Goal: Register for event/course

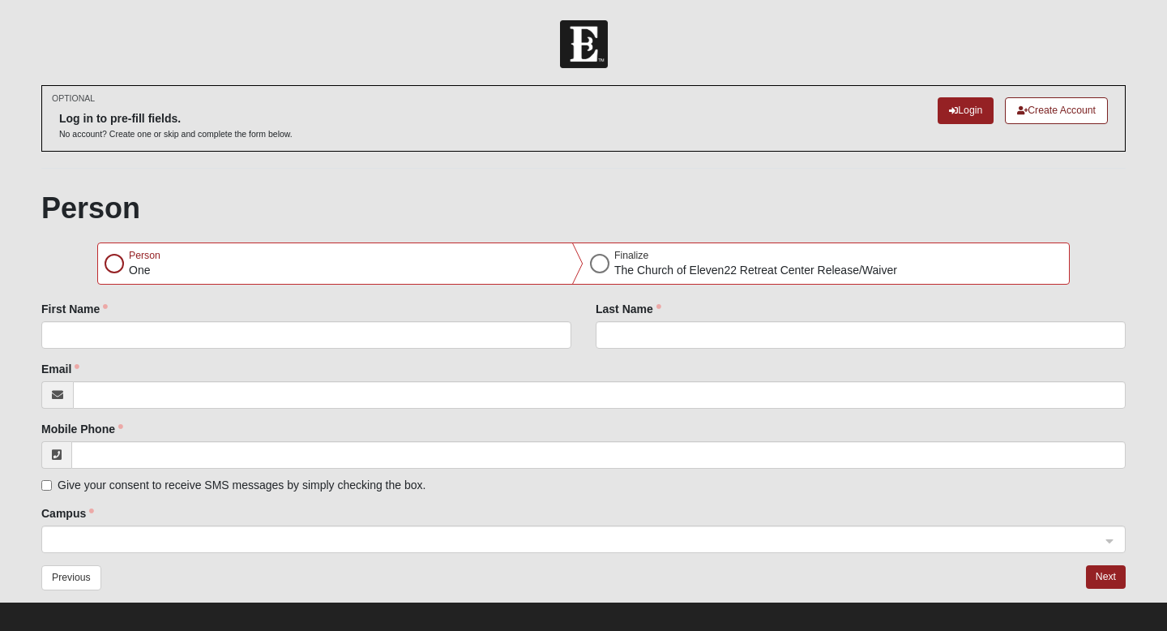
scroll to position [13, 0]
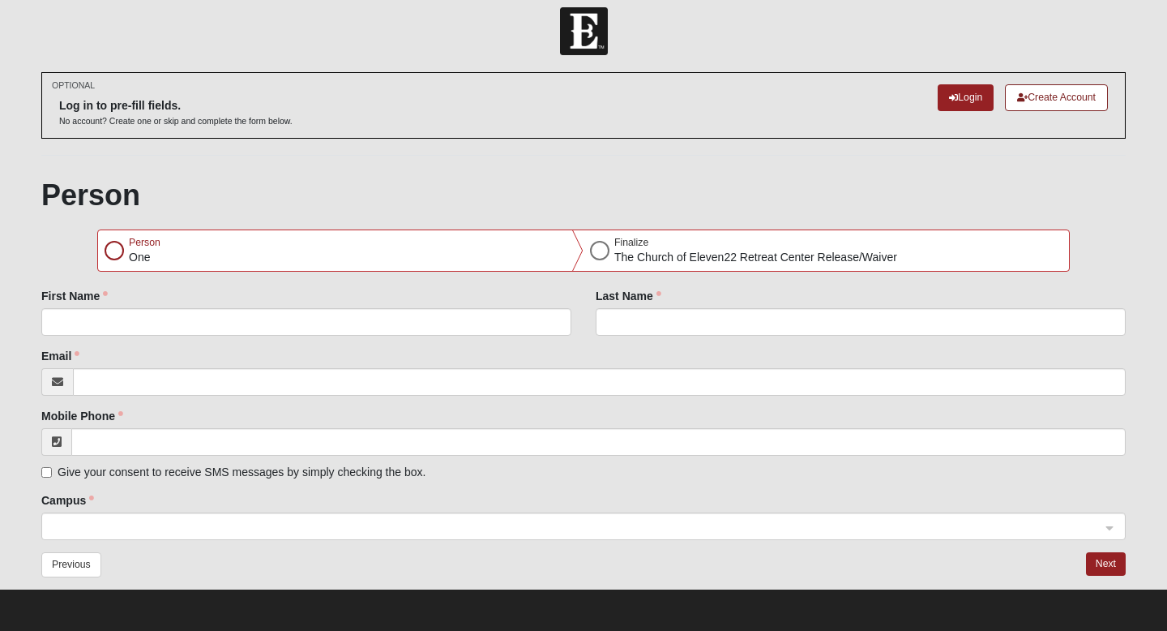
click at [117, 250] on div at bounding box center [114, 250] width 19 height 19
click at [591, 254] on div at bounding box center [599, 250] width 19 height 19
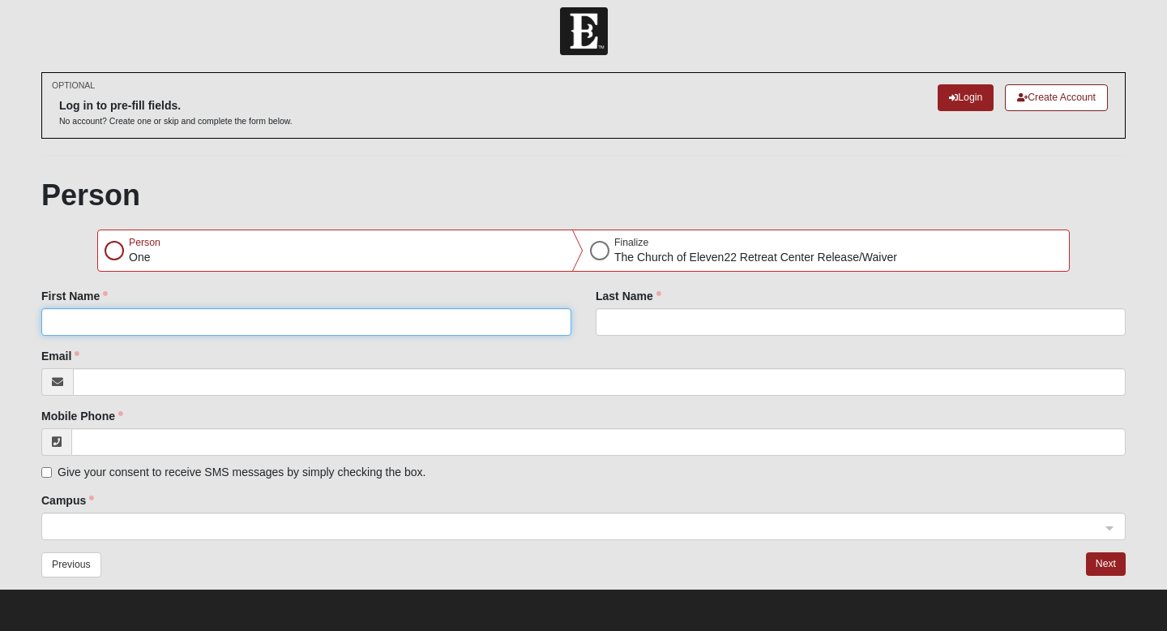
click at [243, 318] on input "First Name" at bounding box center [306, 322] width 530 height 28
type input "[PERSON_NAME]"
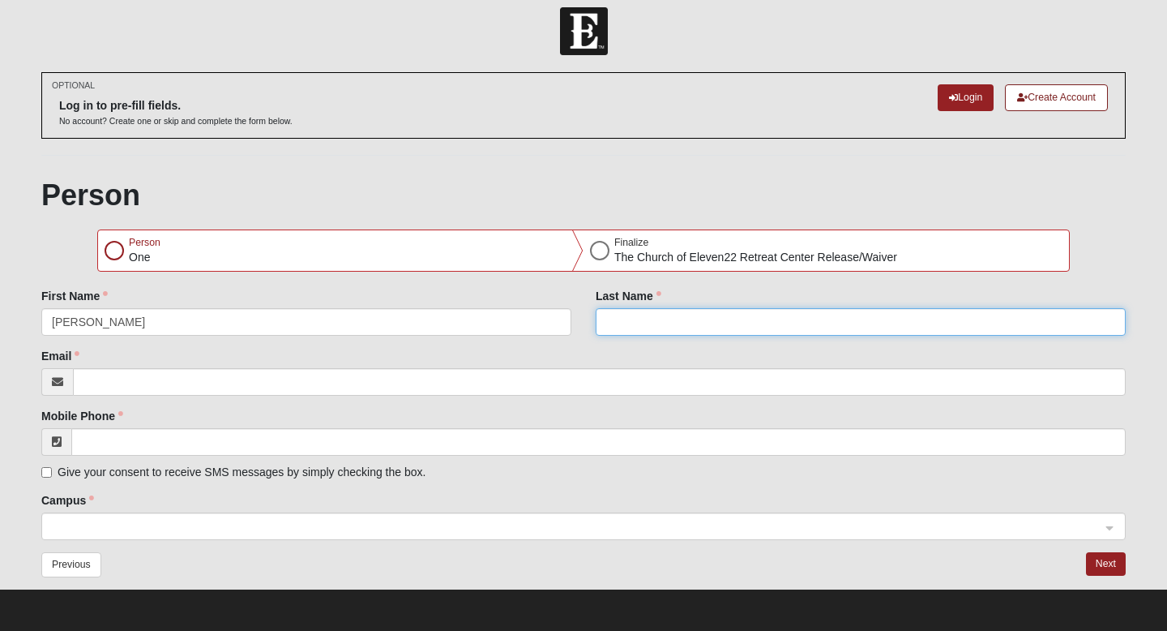
type input "[PERSON_NAME] [PERSON_NAME]"
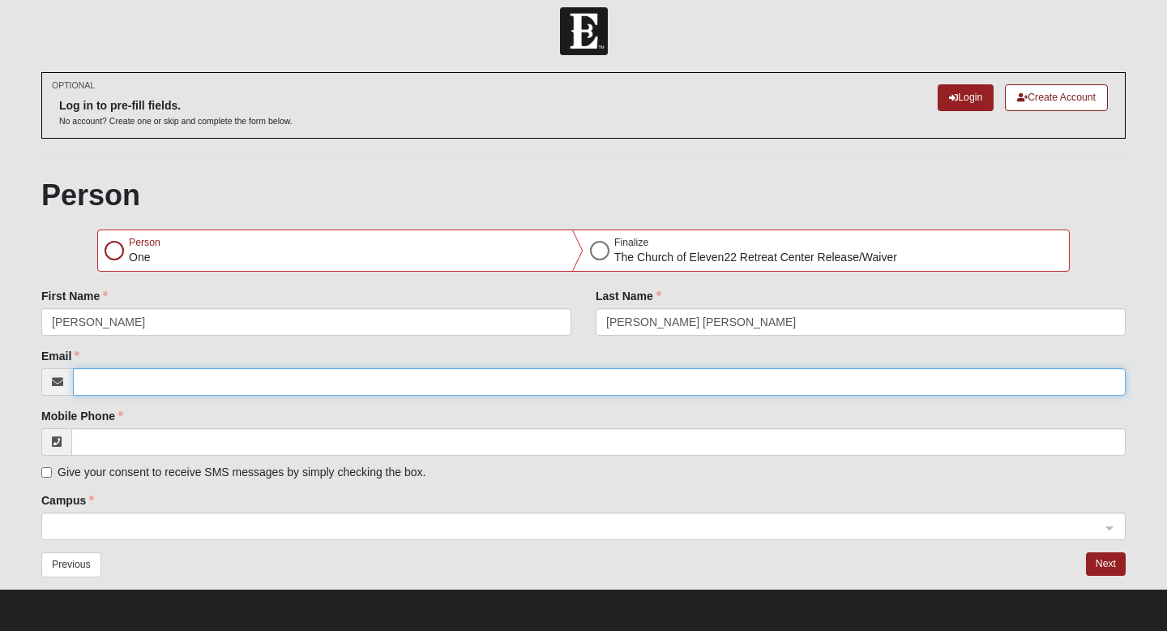
type input "[PERSON_NAME][EMAIL_ADDRESS][DOMAIN_NAME]"
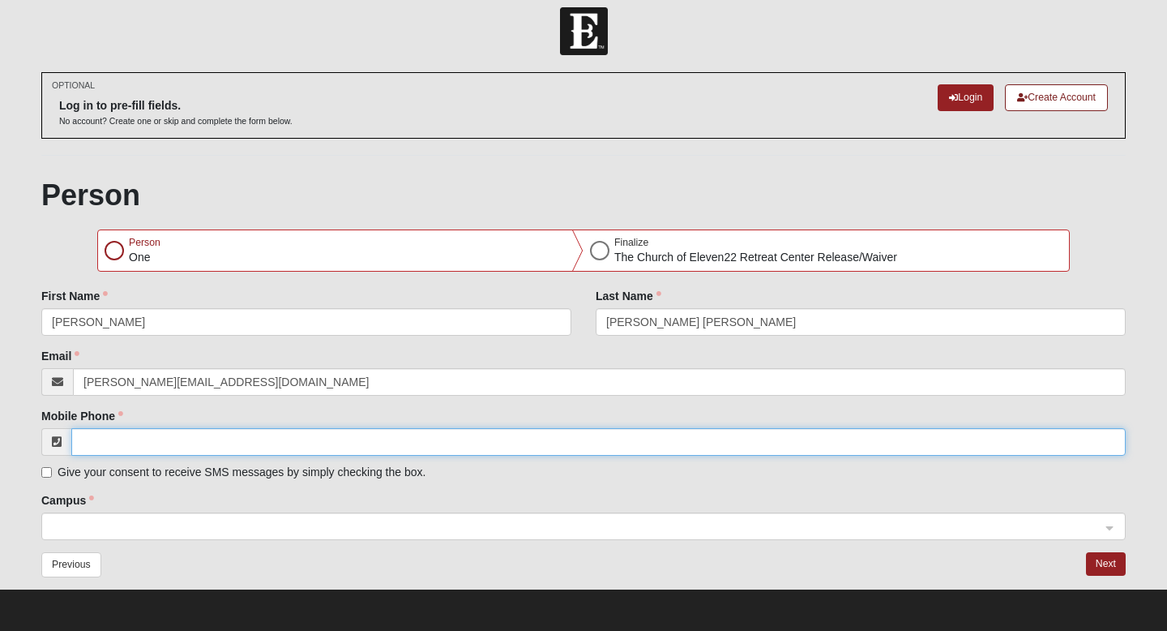
type input "[PHONE_NUMBER]"
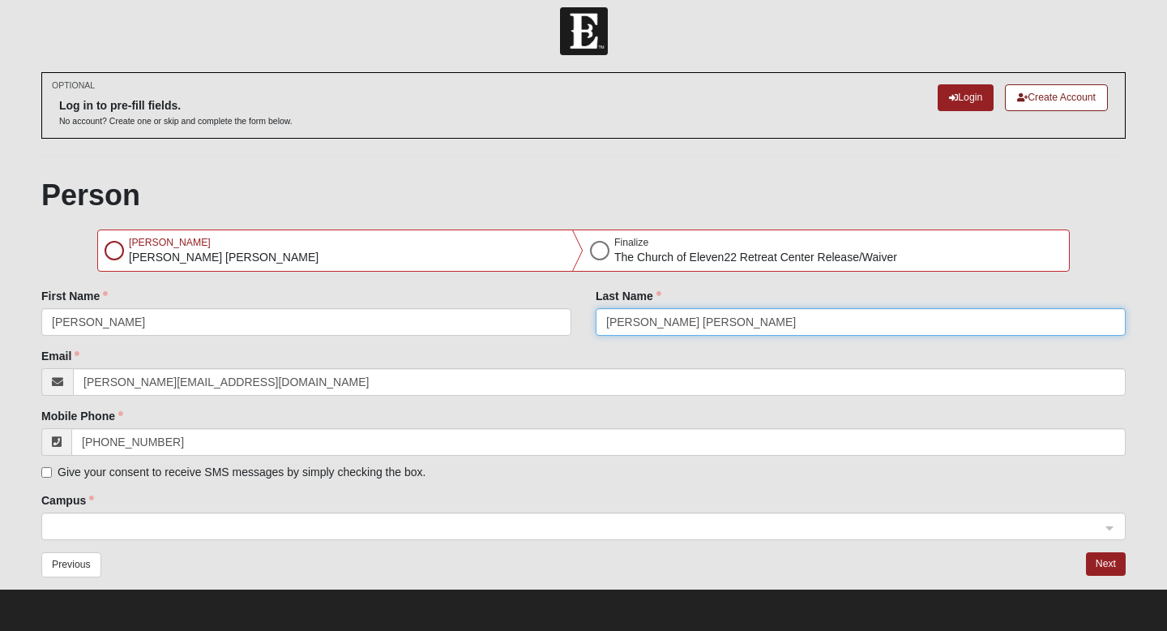
click at [647, 324] on input "[PERSON_NAME] [PERSON_NAME]" at bounding box center [861, 322] width 530 height 28
type input "Brown"
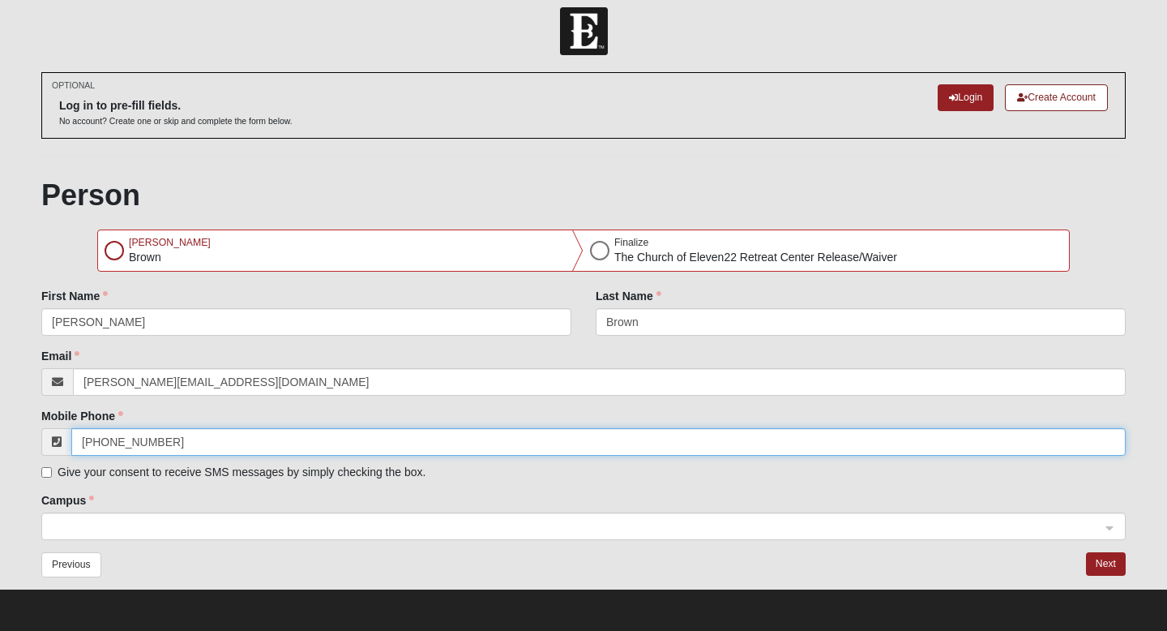
click at [88, 445] on input "[PHONE_NUMBER]" at bounding box center [598, 442] width 1055 height 28
click at [91, 443] on input "[PHONE_NUMBER]" at bounding box center [598, 442] width 1055 height 28
type input "5"
click at [73, 522] on span at bounding box center [576, 527] width 1049 height 18
type input "[PHONE_NUMBER]"
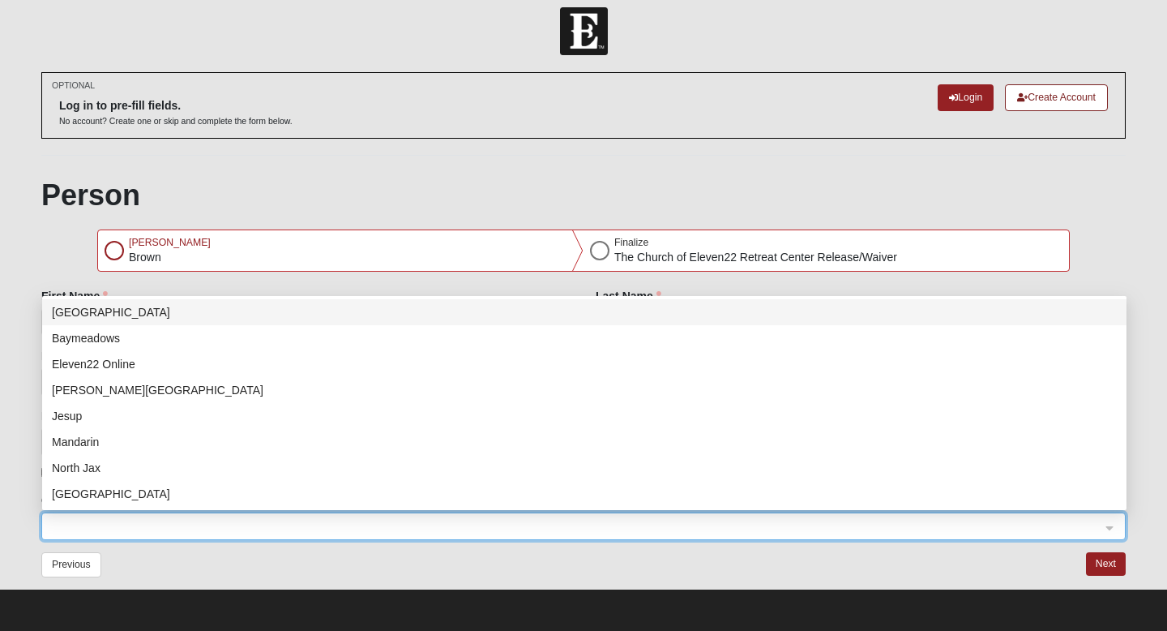
click at [203, 526] on span at bounding box center [576, 527] width 1049 height 18
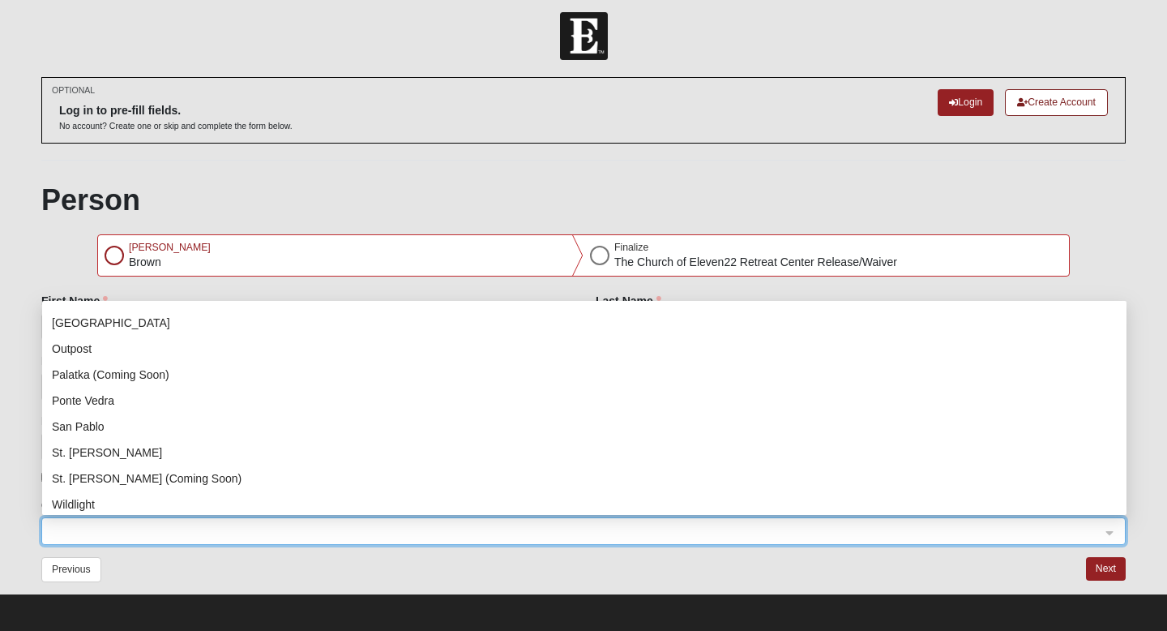
scroll to position [208, 0]
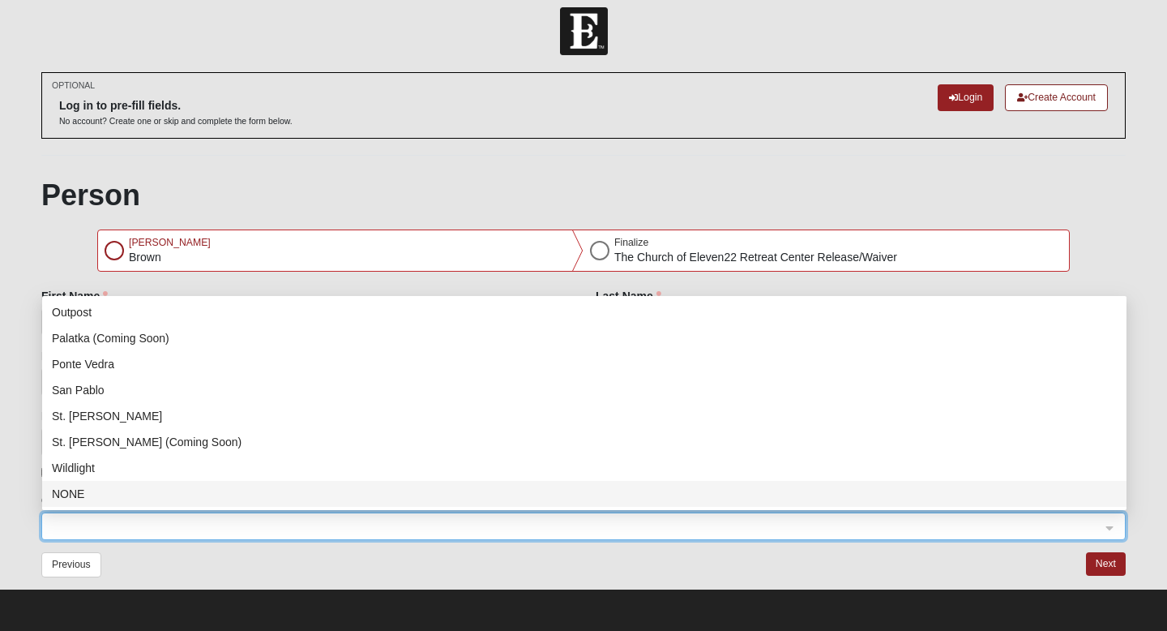
click at [70, 490] on div "NONE" at bounding box center [584, 494] width 1065 height 18
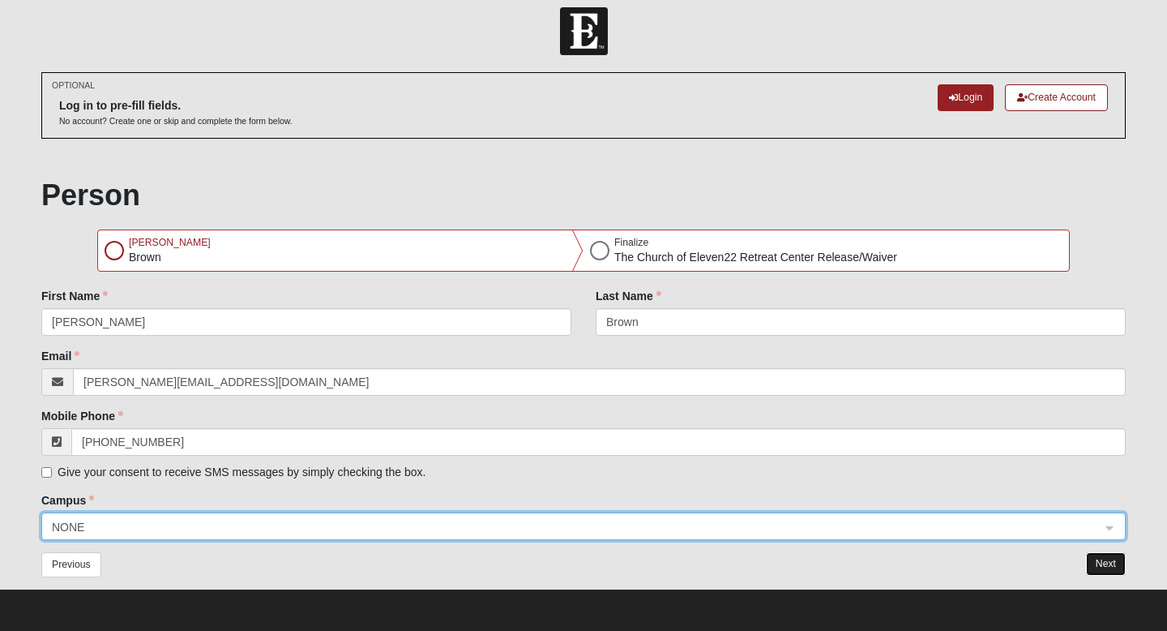
click at [1106, 568] on button "Next" at bounding box center [1106, 564] width 40 height 24
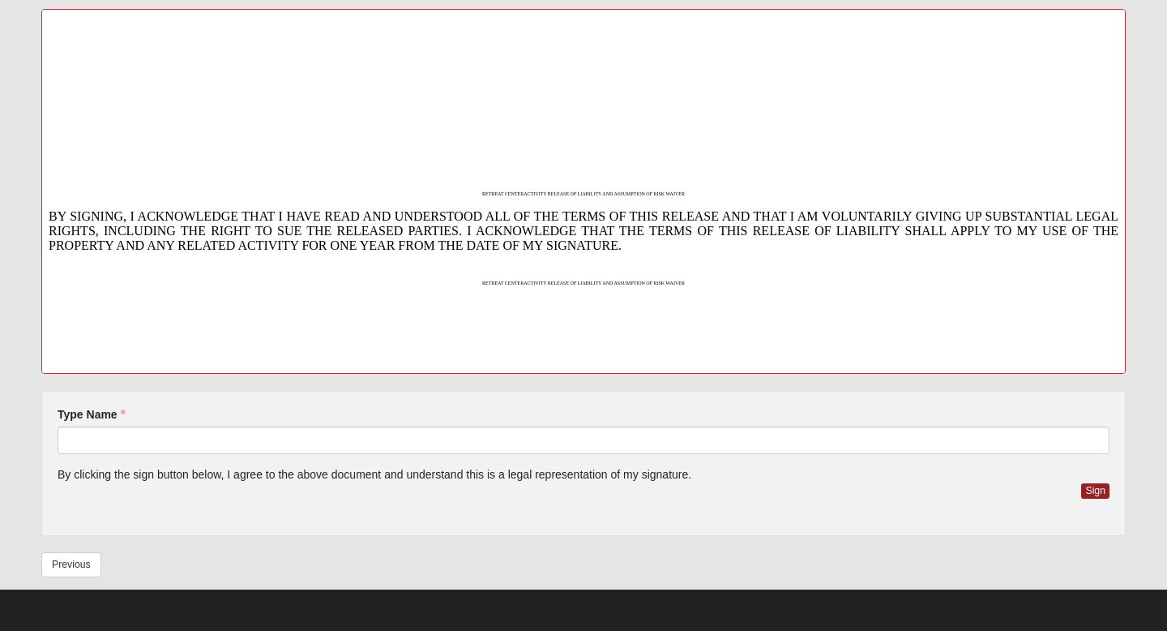
scroll to position [1729, 0]
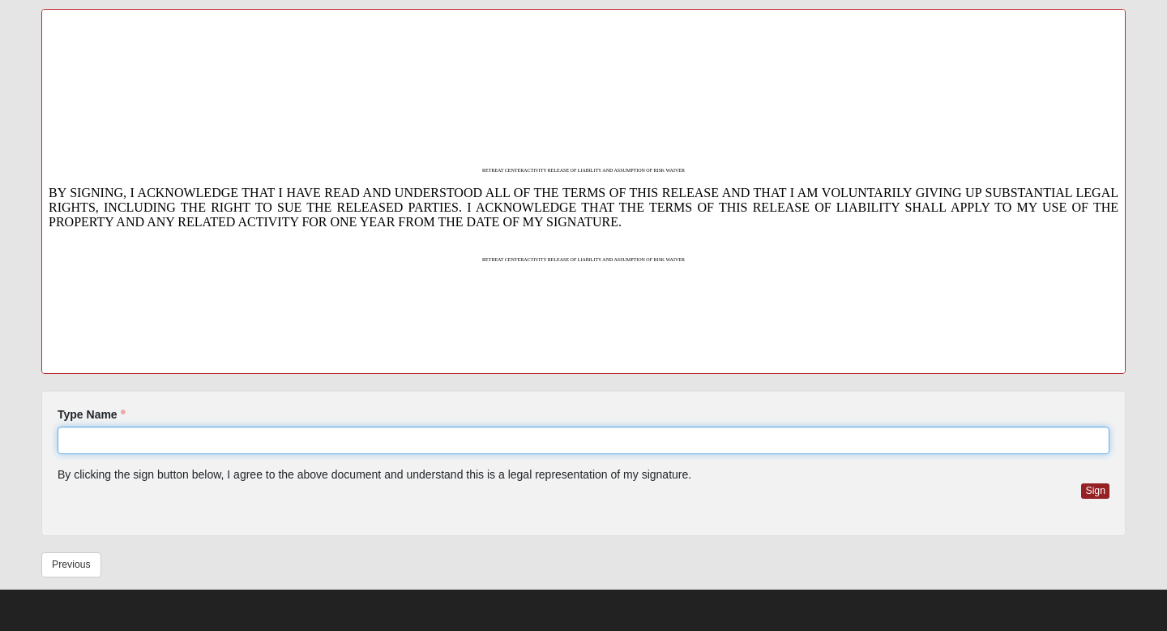
click at [143, 433] on input "Type Name" at bounding box center [584, 440] width 1052 height 28
type input "[PERSON_NAME]"
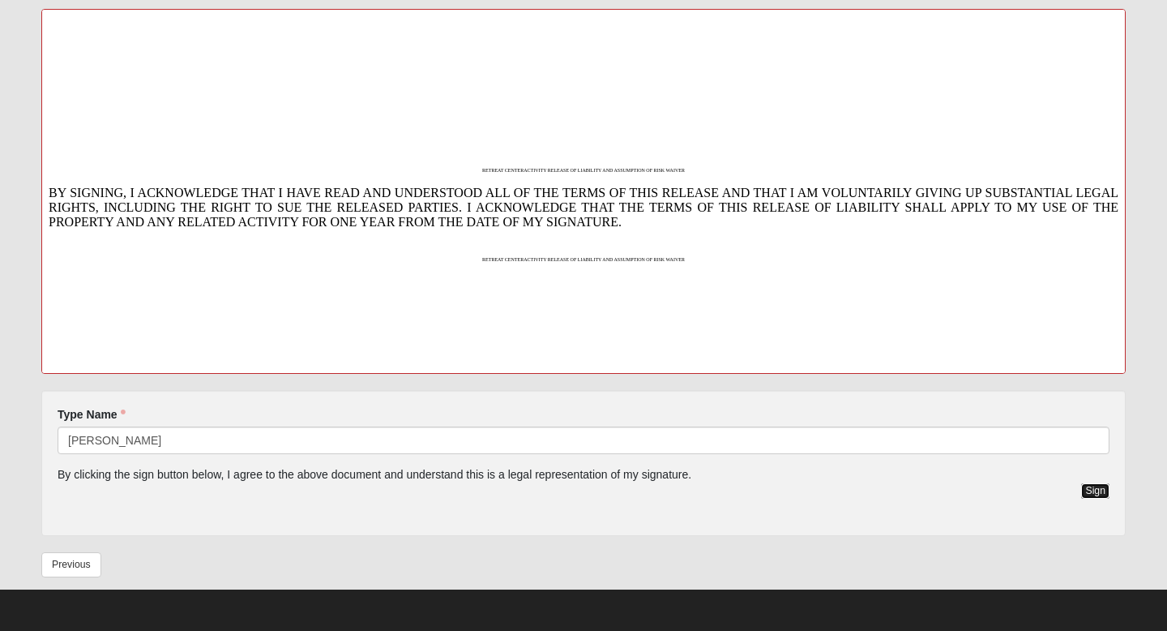
click at [1093, 484] on button "Sign" at bounding box center [1095, 490] width 28 height 15
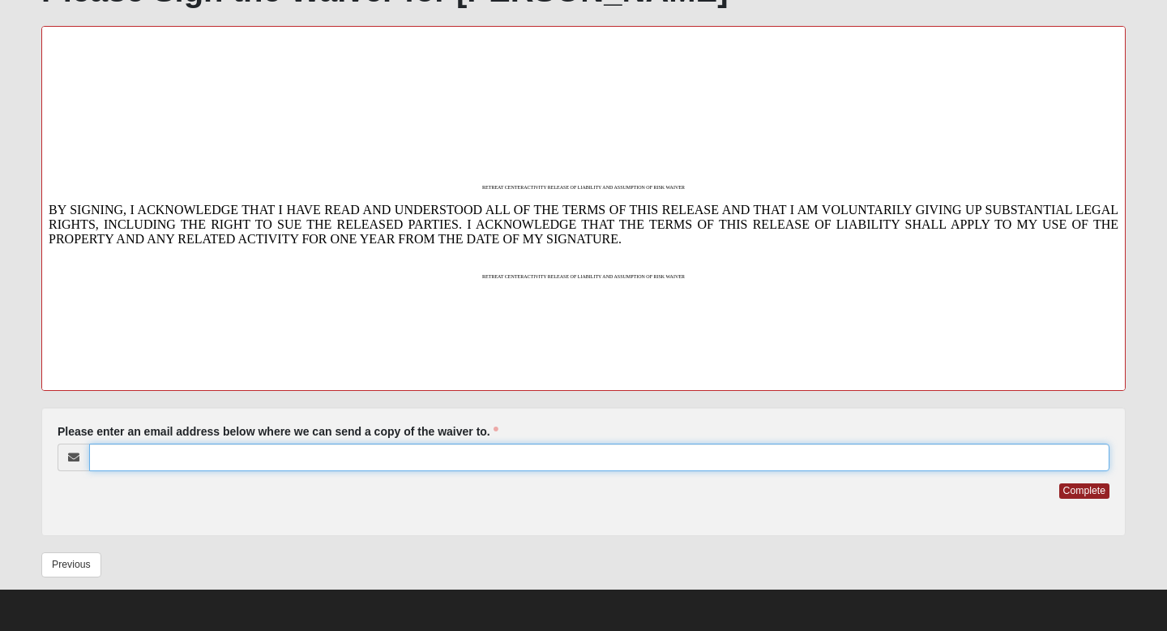
click at [289, 459] on input "Please enter an email address below where we can send a copy of the waiver to." at bounding box center [599, 457] width 1020 height 28
type input "[PERSON_NAME][EMAIL_ADDRESS][DOMAIN_NAME]"
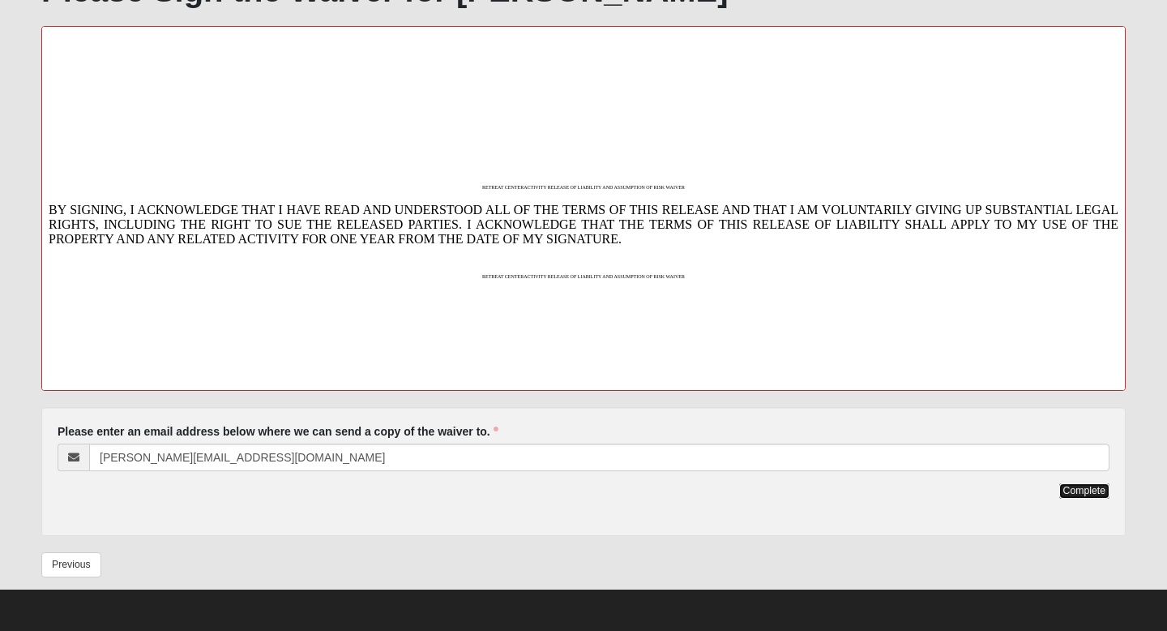
click at [1089, 490] on button "Complete" at bounding box center [1084, 490] width 50 height 15
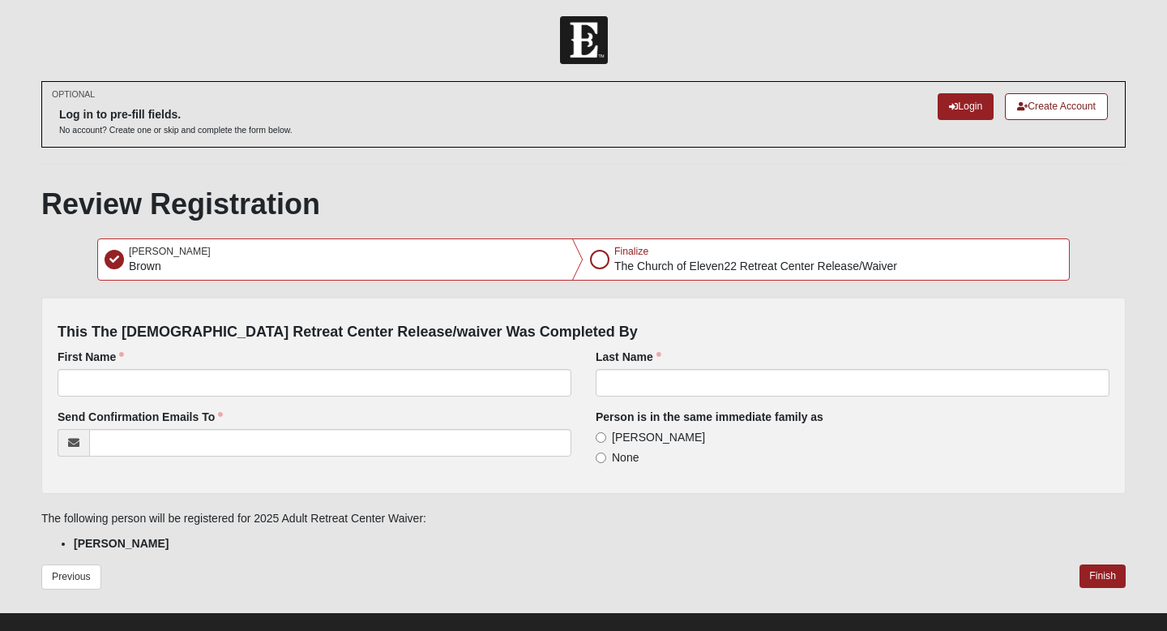
scroll to position [0, 0]
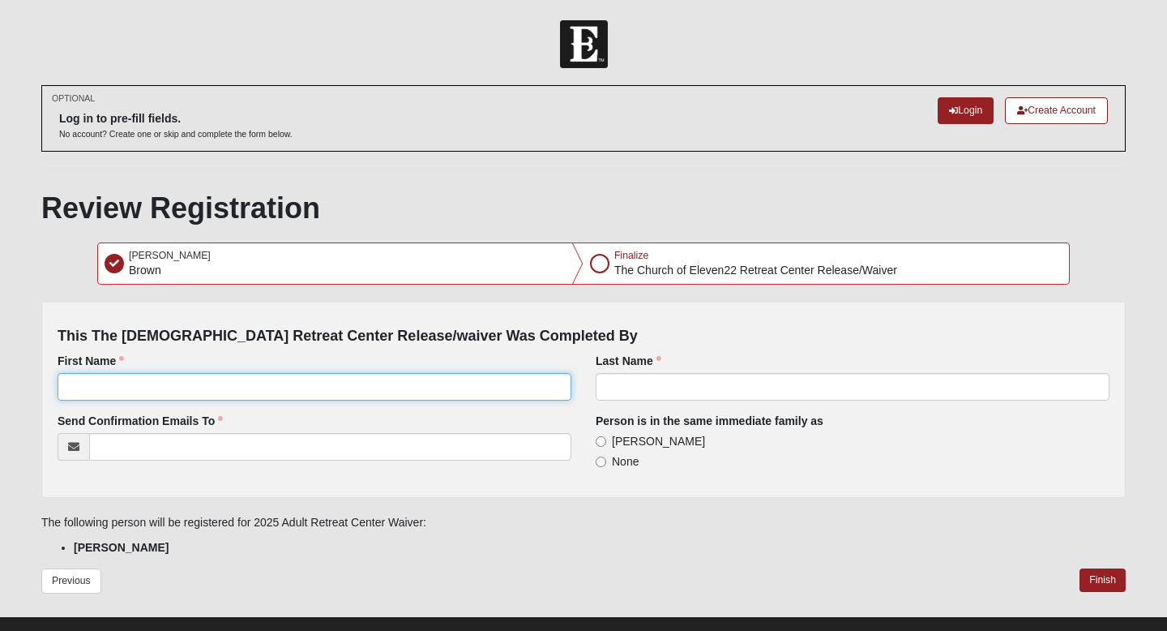
click at [220, 385] on input "First Name" at bounding box center [315, 387] width 514 height 28
type input "[PERSON_NAME]"
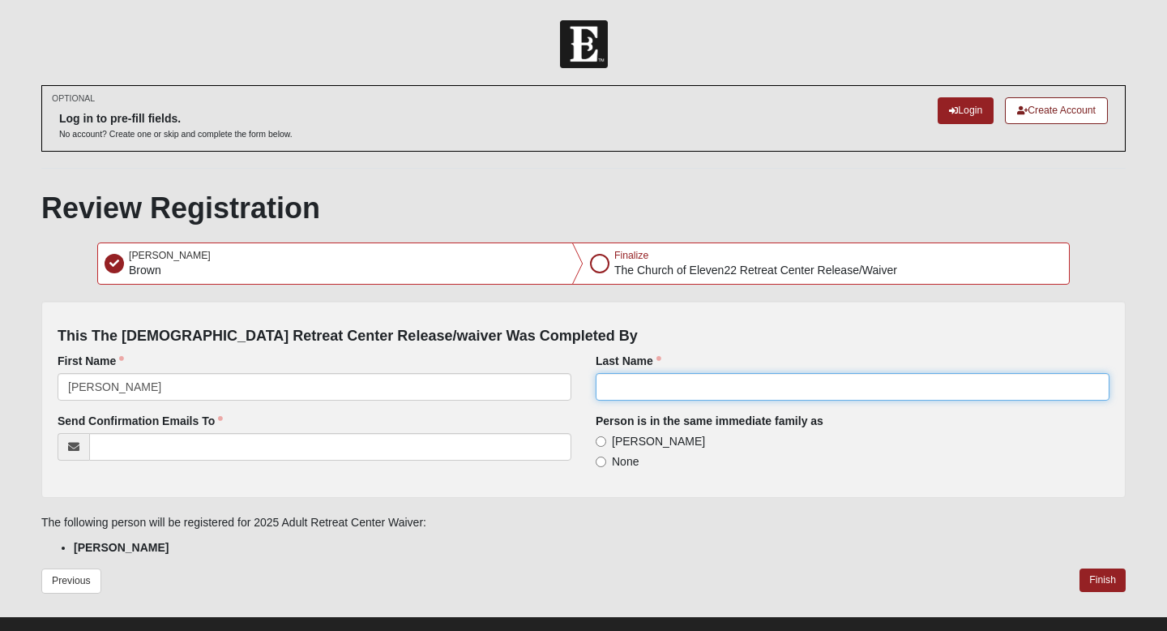
type input "[PERSON_NAME] [PERSON_NAME]"
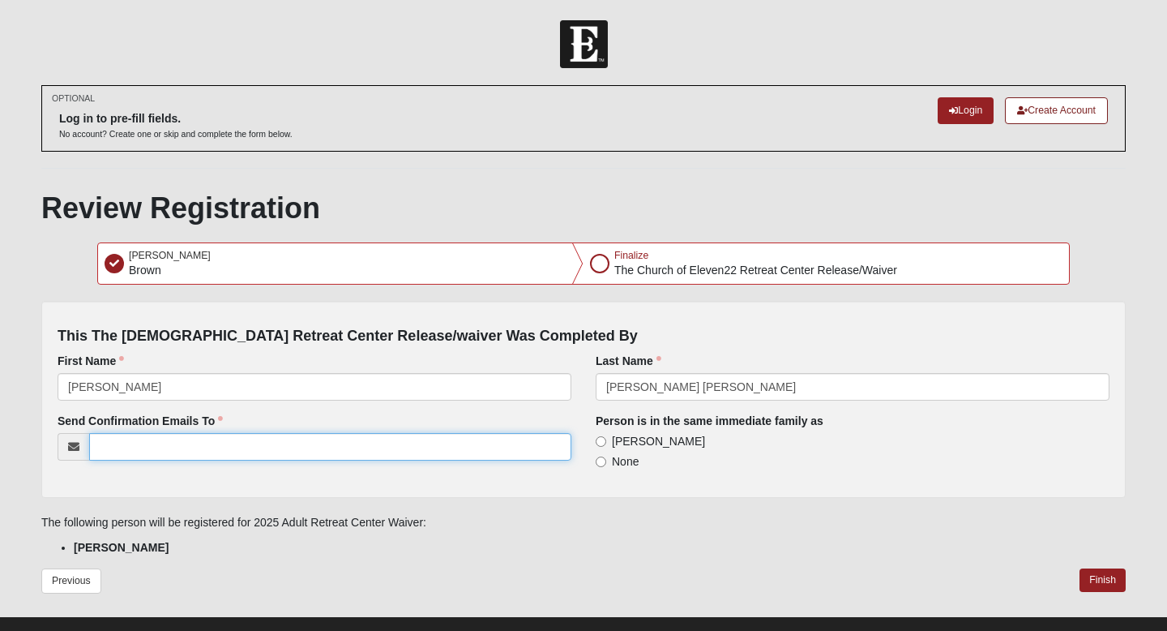
type input "[PERSON_NAME][EMAIL_ADDRESS][DOMAIN_NAME]"
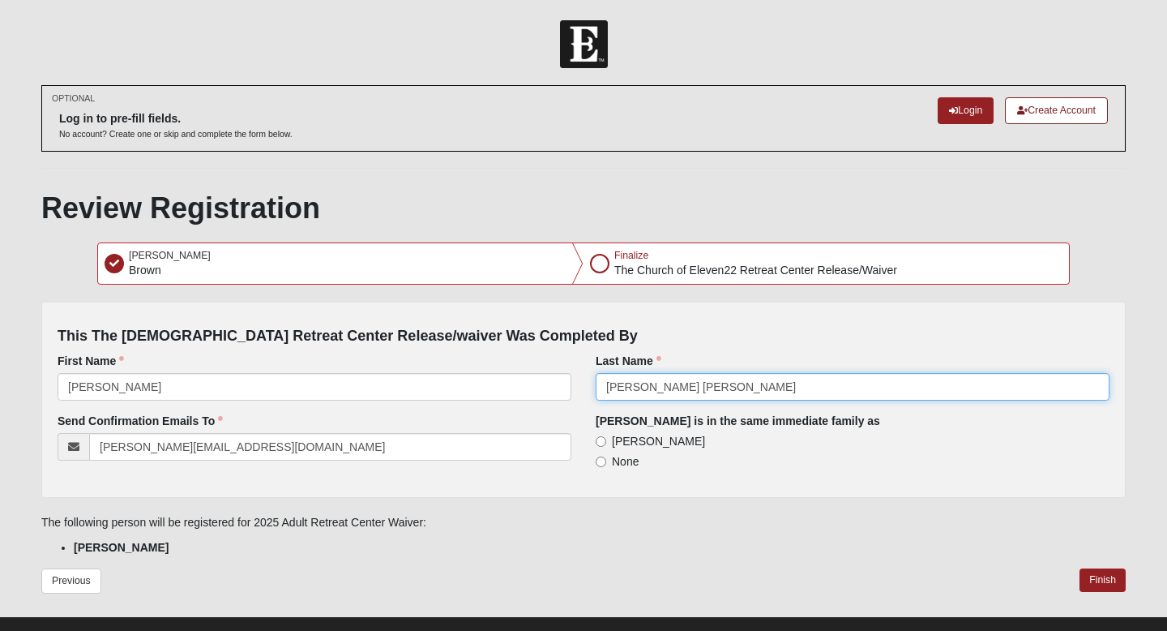
drag, startPoint x: 624, startPoint y: 384, endPoint x: 547, endPoint y: 370, distance: 78.2
click at [546, 413] on div "First Name [PERSON_NAME] Last Name [PERSON_NAME] [PERSON_NAME]" at bounding box center [583, 447] width 1076 height 69
type input "Brown"
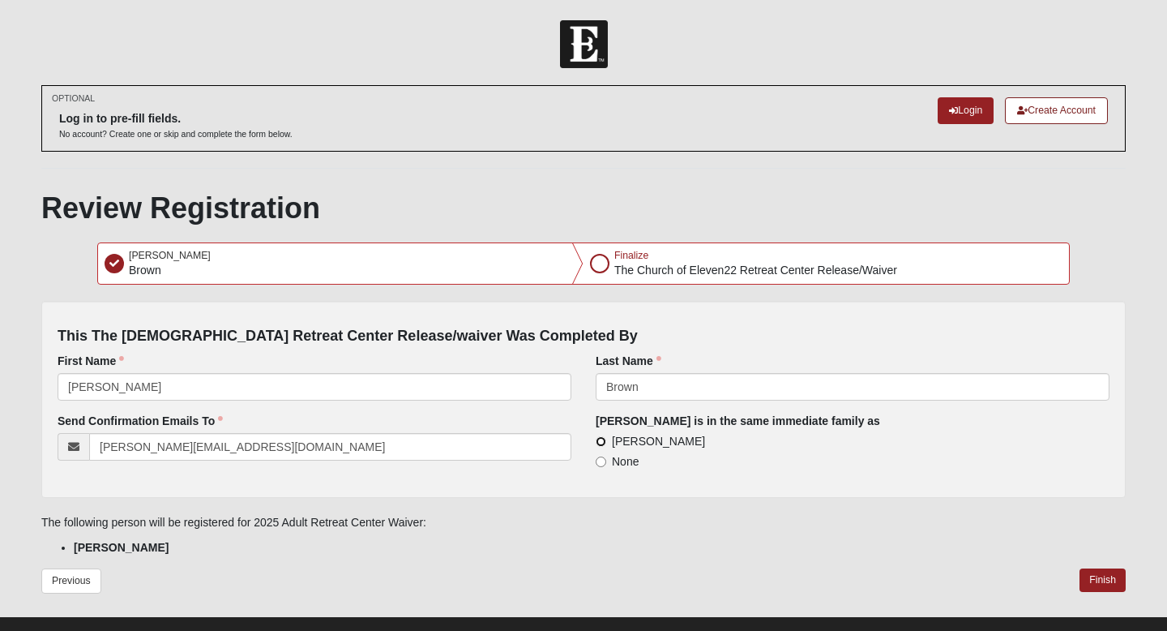
click at [602, 441] on input "[PERSON_NAME]" at bounding box center [601, 441] width 11 height 11
radio input "true"
click at [1114, 575] on button "Finish" at bounding box center [1103, 580] width 46 height 24
